Goal: Information Seeking & Learning: Check status

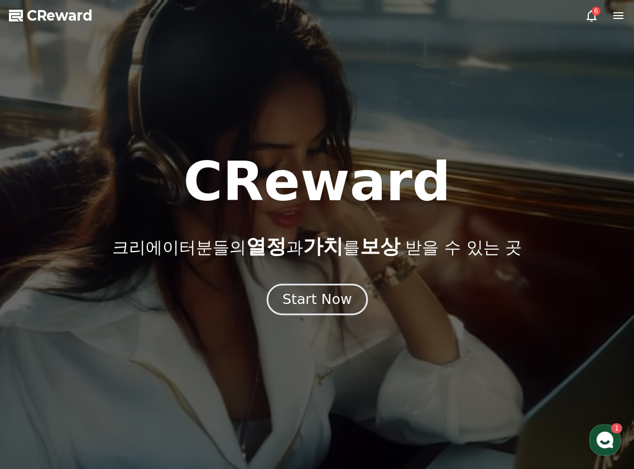
click at [323, 298] on div "Start Now" at bounding box center [316, 299] width 69 height 19
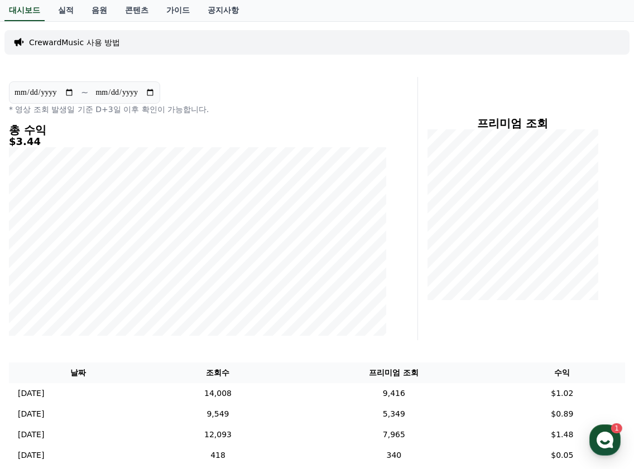
scroll to position [112, 0]
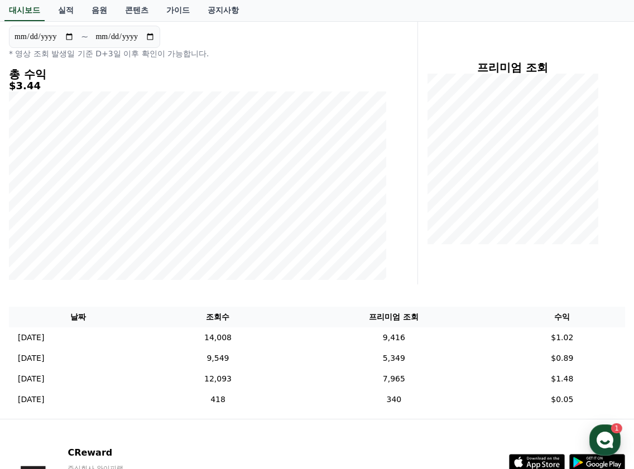
click at [270, 84] on h5 "$3.44" at bounding box center [197, 85] width 377 height 11
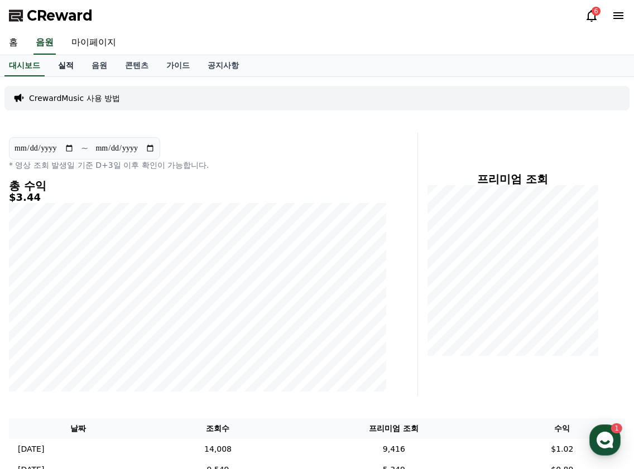
click at [66, 70] on link "실적" at bounding box center [65, 65] width 33 height 21
click at [65, 68] on link "실적" at bounding box center [65, 65] width 33 height 21
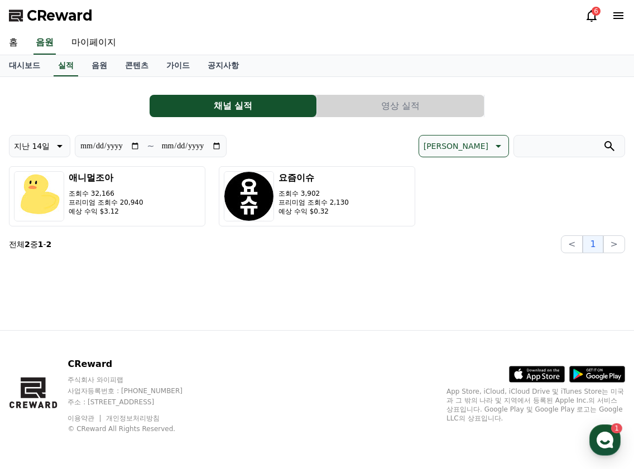
click at [366, 107] on button "영상 실적" at bounding box center [400, 106] width 167 height 22
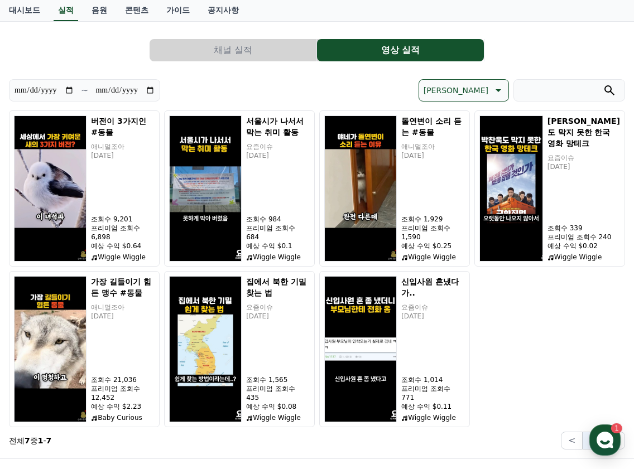
scroll to position [167, 0]
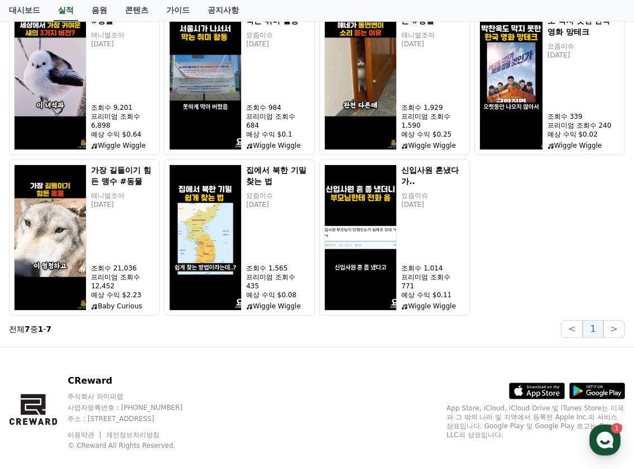
click at [515, 259] on div "버전이 3가지인 #동물 애니멀조아 [DATE] 조회수 9,201 프리미엄 조회수 6,898 예상 수익 $0.64 Wiggle Wiggle 서울…" at bounding box center [317, 157] width 616 height 317
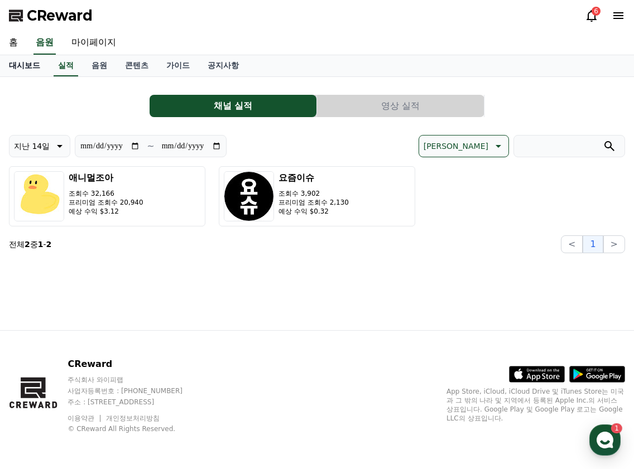
click at [22, 69] on link "대시보드" at bounding box center [24, 65] width 49 height 21
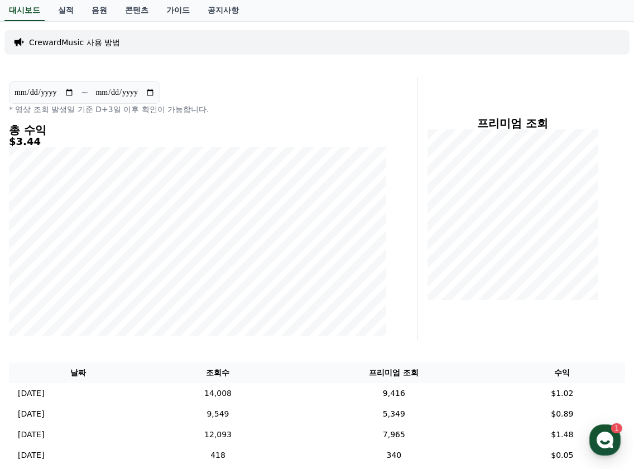
scroll to position [112, 0]
